Goal: Find contact information: Find contact information

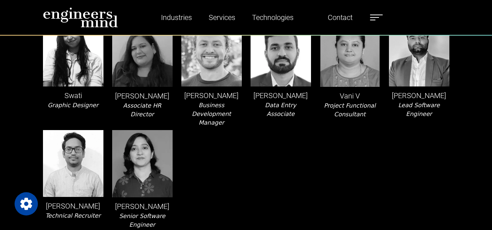
scroll to position [1550, 0]
click at [378, 17] on span at bounding box center [374, 17] width 9 height 1
